Goal: Understand site structure: Understand site structure

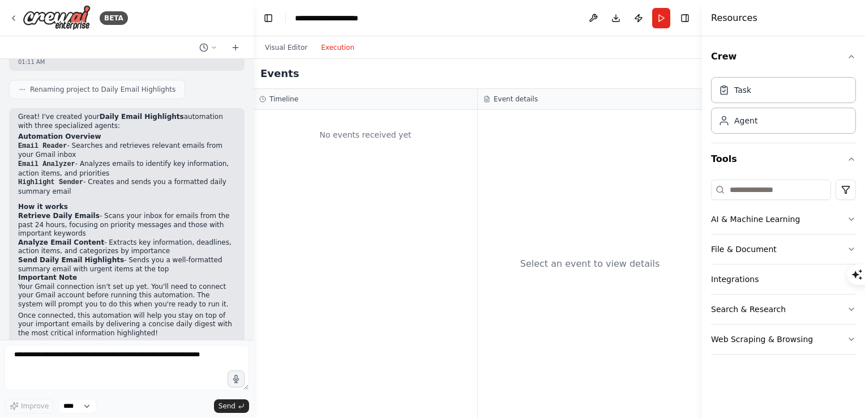
click at [337, 45] on button "Execution" at bounding box center [337, 48] width 47 height 14
click at [751, 93] on div "Task" at bounding box center [783, 89] width 145 height 26
click at [738, 94] on div "Task" at bounding box center [742, 89] width 17 height 11
click at [738, 121] on div "Agent" at bounding box center [745, 119] width 23 height 11
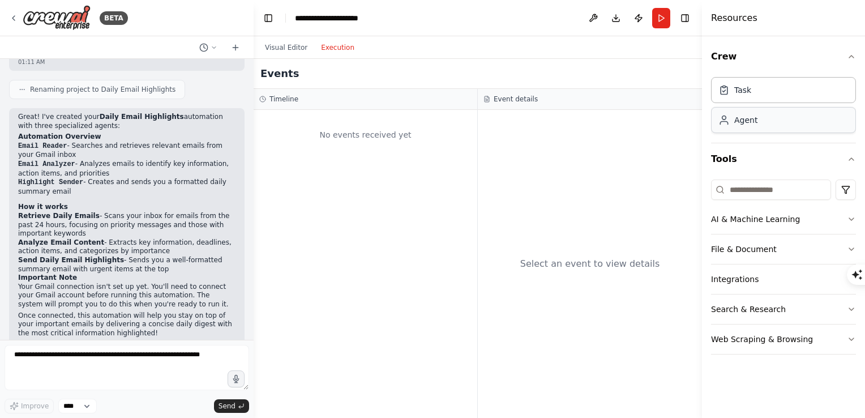
click at [738, 121] on div "Agent" at bounding box center [745, 119] width 23 height 11
click at [847, 156] on icon "button" at bounding box center [851, 158] width 9 height 9
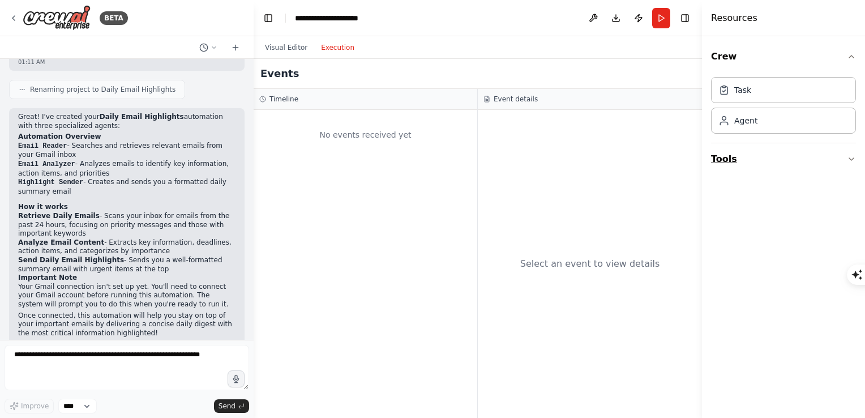
click at [847, 156] on icon "button" at bounding box center [851, 158] width 9 height 9
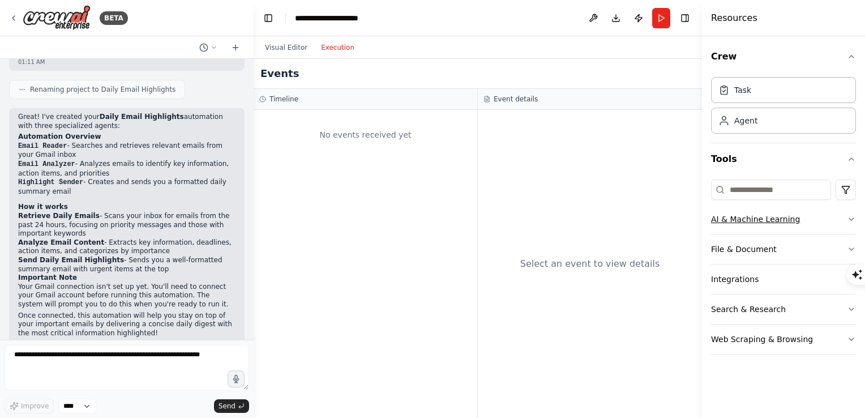
click at [767, 217] on button "AI & Machine Learning" at bounding box center [783, 218] width 145 height 29
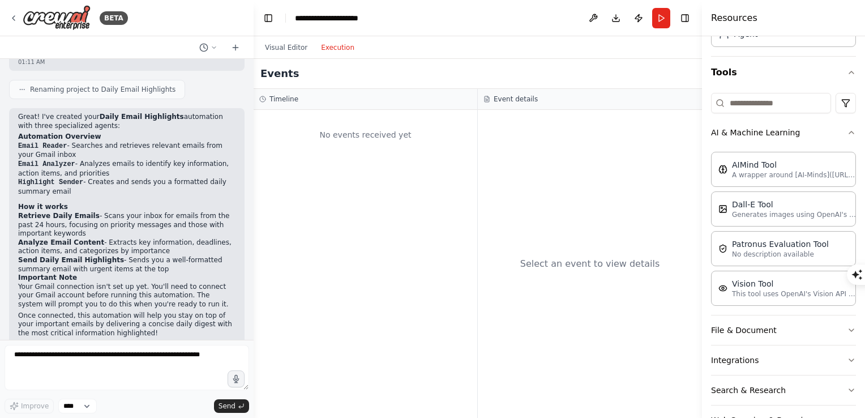
scroll to position [120, 0]
